Goal: Navigation & Orientation: Find specific page/section

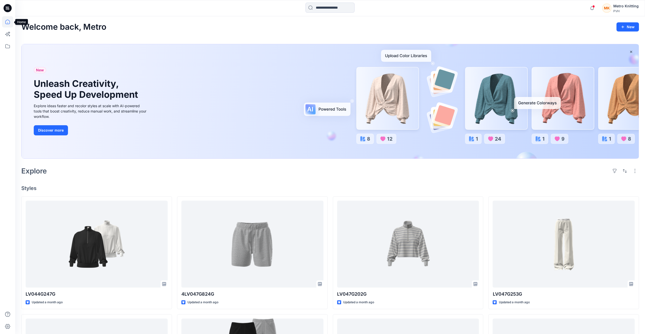
click at [8, 22] on icon at bounding box center [7, 21] width 11 height 11
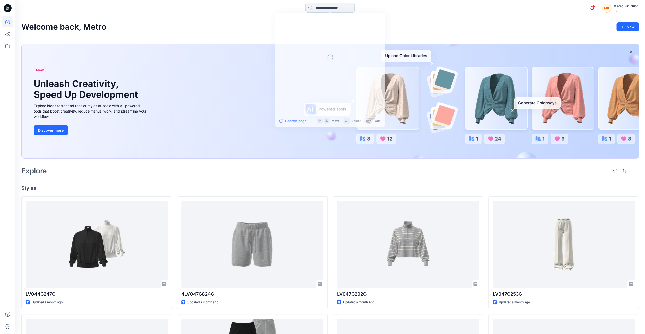
click at [313, 8] on input at bounding box center [329, 8] width 49 height 10
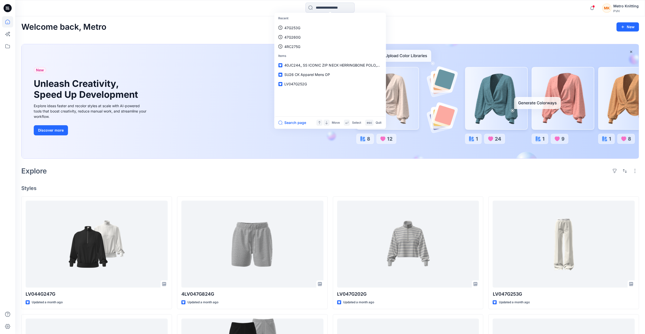
click at [239, 15] on div "Recent 47G253G 47G260G 4RC275G Items 40JC244_ SS ICONIC ZIP NECK HERRINGBONE PO…" at bounding box center [330, 8] width 630 height 16
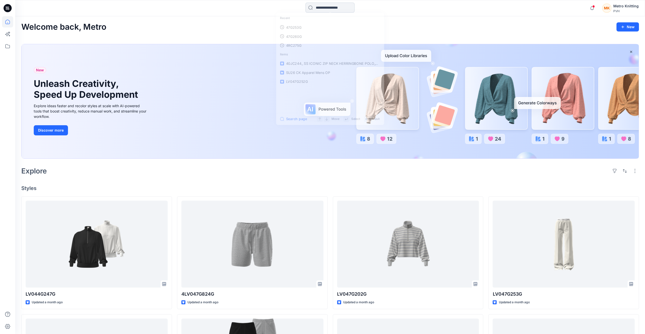
click at [311, 9] on input at bounding box center [329, 8] width 49 height 10
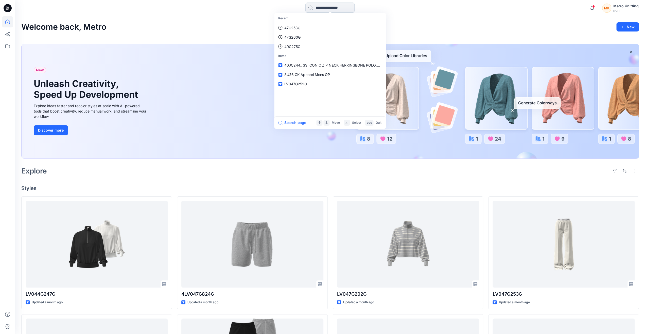
paste input "*******"
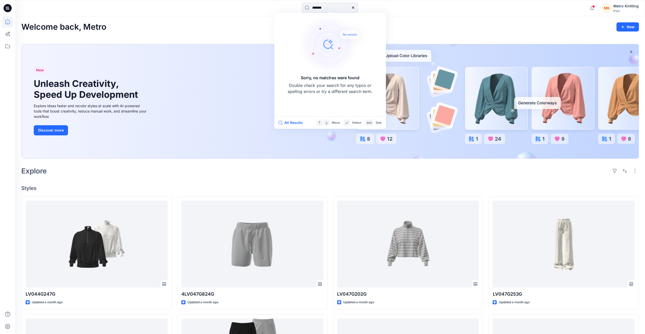
type input "*******"
click at [406, 23] on div "Welcome back, Metro New" at bounding box center [330, 26] width 618 height 9
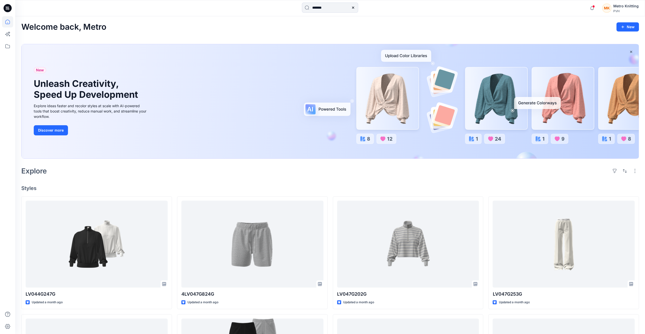
click at [7, 9] on icon at bounding box center [7, 9] width 2 height 0
click at [6, 6] on icon at bounding box center [8, 8] width 8 height 8
click at [9, 47] on icon at bounding box center [7, 46] width 11 height 11
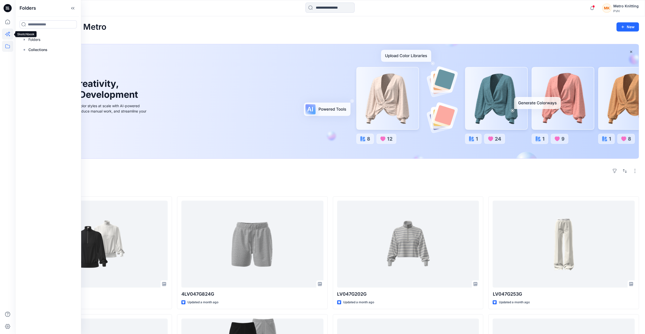
click at [9, 35] on icon at bounding box center [7, 33] width 11 height 11
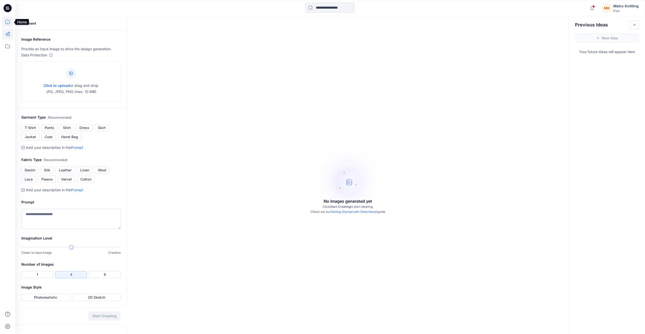
click at [7, 24] on icon at bounding box center [7, 22] width 5 height 5
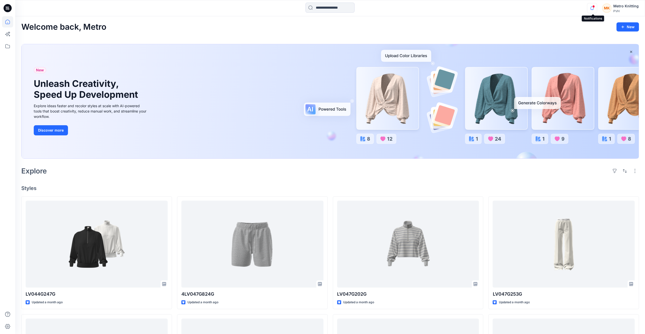
click at [592, 8] on icon "button" at bounding box center [592, 8] width 10 height 10
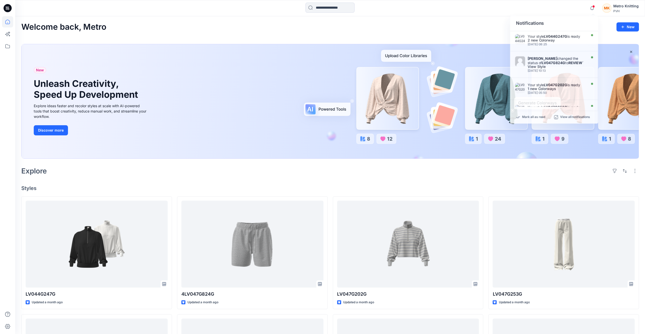
click at [436, 92] on div "New Unleash Creativity, Speed Up Development Explore ideas faster and recolor s…" at bounding box center [330, 101] width 617 height 114
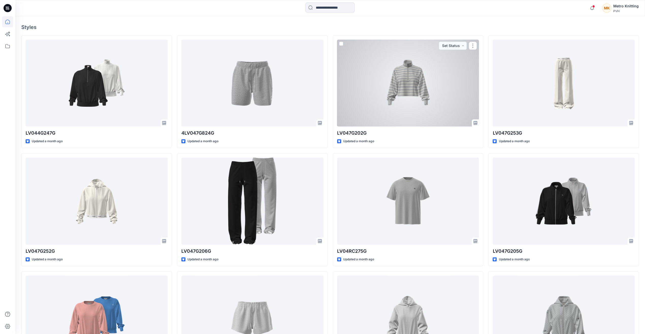
scroll to position [185, 0]
